Goal: Transaction & Acquisition: Obtain resource

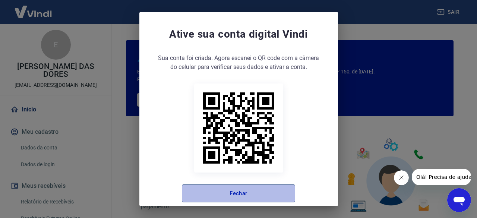
click at [253, 193] on button "Fechar" at bounding box center [238, 193] width 113 height 18
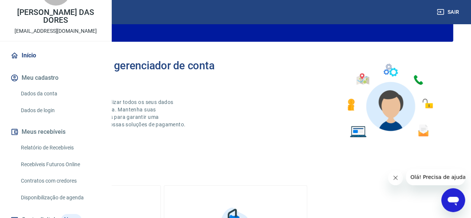
scroll to position [37, 0]
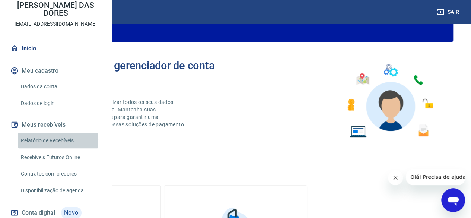
click at [57, 148] on link "Relatório de Recebíveis" at bounding box center [60, 140] width 85 height 15
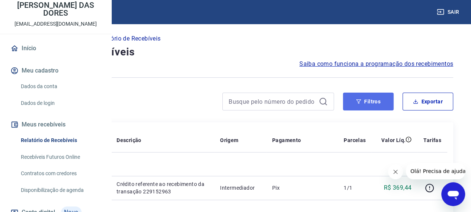
click at [366, 99] on button "Filtros" at bounding box center [368, 102] width 51 height 18
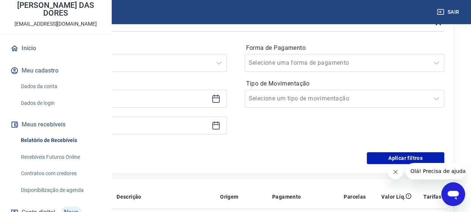
scroll to position [112, 0]
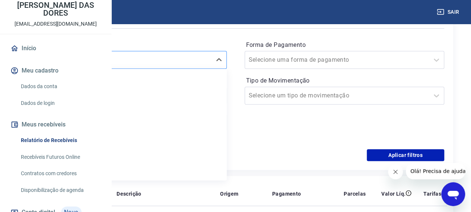
click at [208, 59] on div at bounding box center [119, 60] width 177 height 10
click at [324, 132] on div "Forma de Pagamento Selecione uma forma de pagamento Tipo de Movimentação Seleci…" at bounding box center [345, 89] width 200 height 101
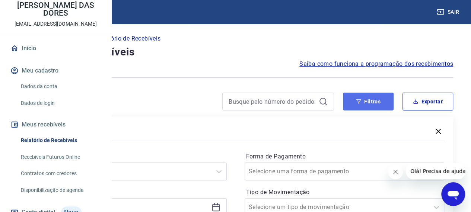
click at [365, 104] on button "Filtros" at bounding box center [368, 102] width 51 height 18
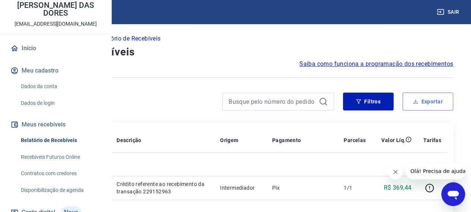
click at [419, 102] on button "Exportar" at bounding box center [428, 102] width 51 height 18
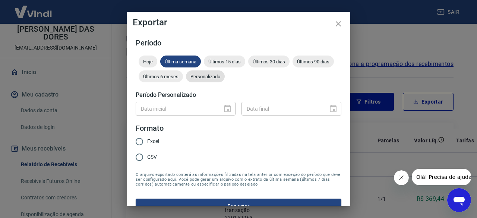
click at [225, 75] on span "Personalizado" at bounding box center [205, 77] width 39 height 6
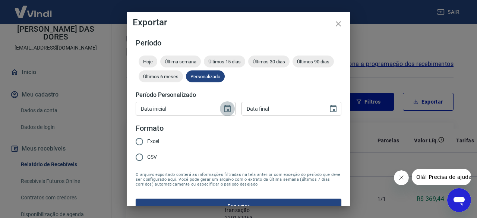
click at [228, 109] on icon "Choose date" at bounding box center [227, 108] width 9 height 9
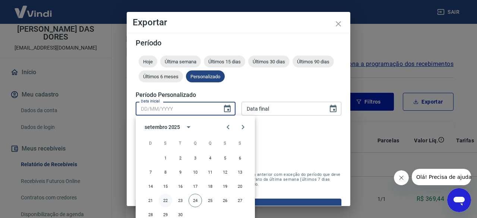
click at [169, 200] on button "22" at bounding box center [165, 200] width 13 height 13
type input "22/09/2025"
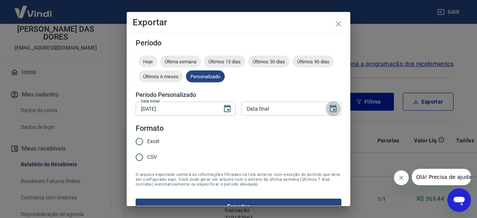
click at [330, 108] on icon "Choose date" at bounding box center [333, 108] width 7 height 7
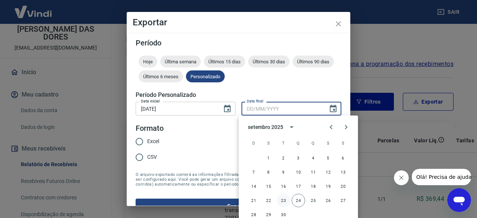
click at [278, 203] on button "23" at bounding box center [283, 200] width 13 height 13
type input "23/09/2025"
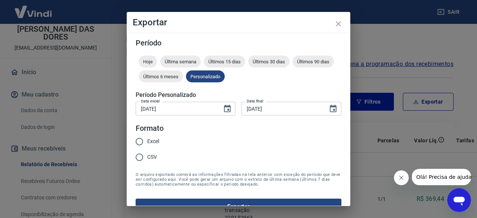
click at [153, 161] on label "CSV" at bounding box center [145, 157] width 28 height 16
click at [147, 161] on input "CSV" at bounding box center [139, 157] width 16 height 16
radio input "true"
click at [150, 145] on span "Excel" at bounding box center [153, 141] width 12 height 8
click at [147, 145] on input "Excel" at bounding box center [139, 142] width 16 height 16
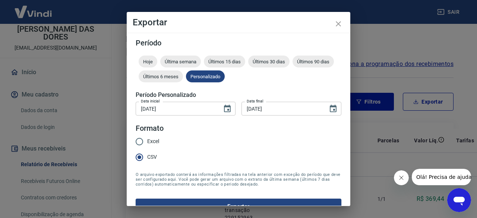
radio input "true"
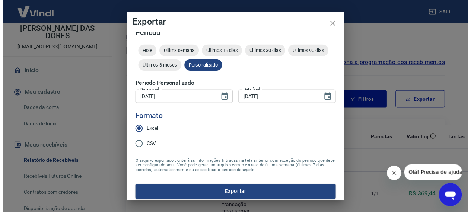
scroll to position [14, 0]
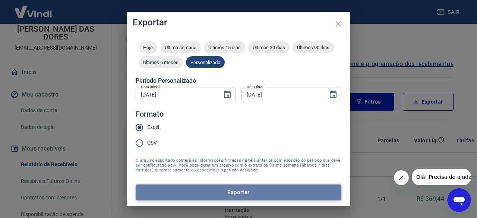
click at [257, 193] on button "Exportar" at bounding box center [239, 192] width 206 height 16
